Goal: Information Seeking & Learning: Learn about a topic

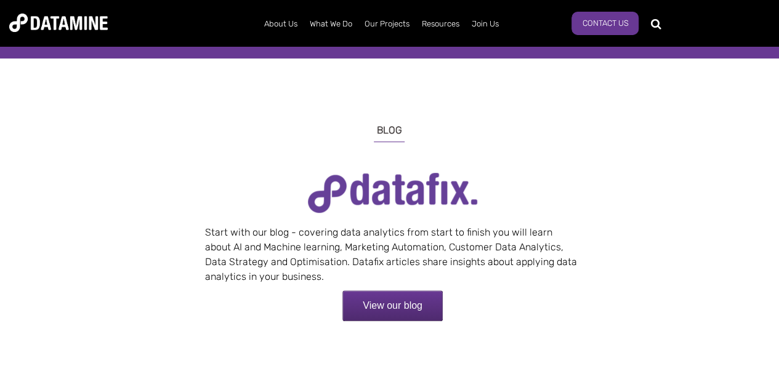
scroll to position [369, 0]
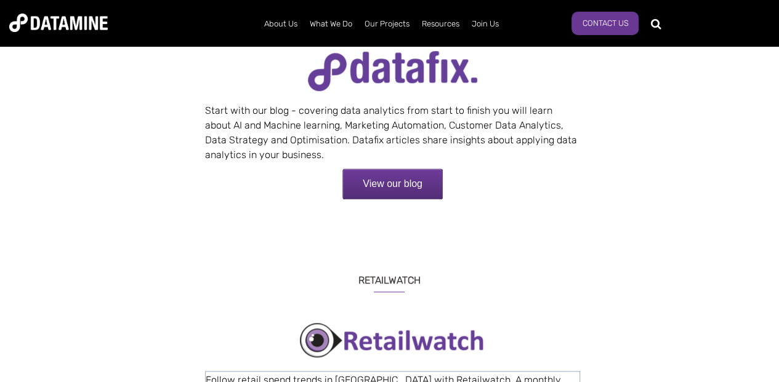
click at [423, 188] on link "View our blog" at bounding box center [392, 184] width 100 height 31
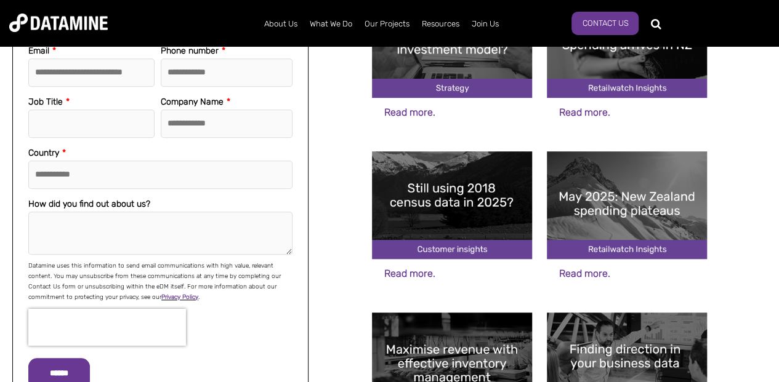
scroll to position [185, 0]
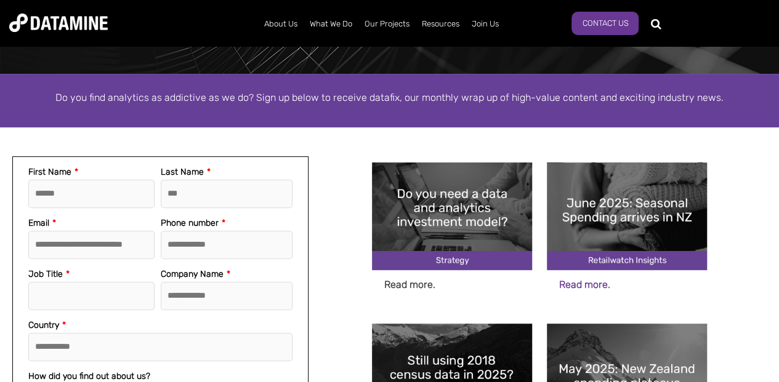
click at [419, 285] on link "Read more." at bounding box center [409, 285] width 51 height 12
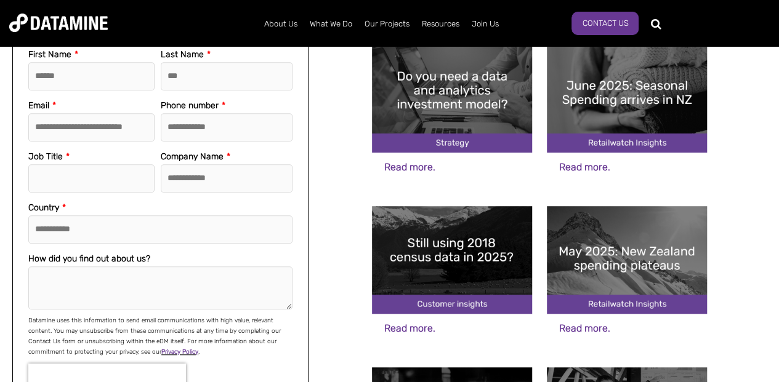
scroll to position [308, 0]
